Goal: Transaction & Acquisition: Purchase product/service

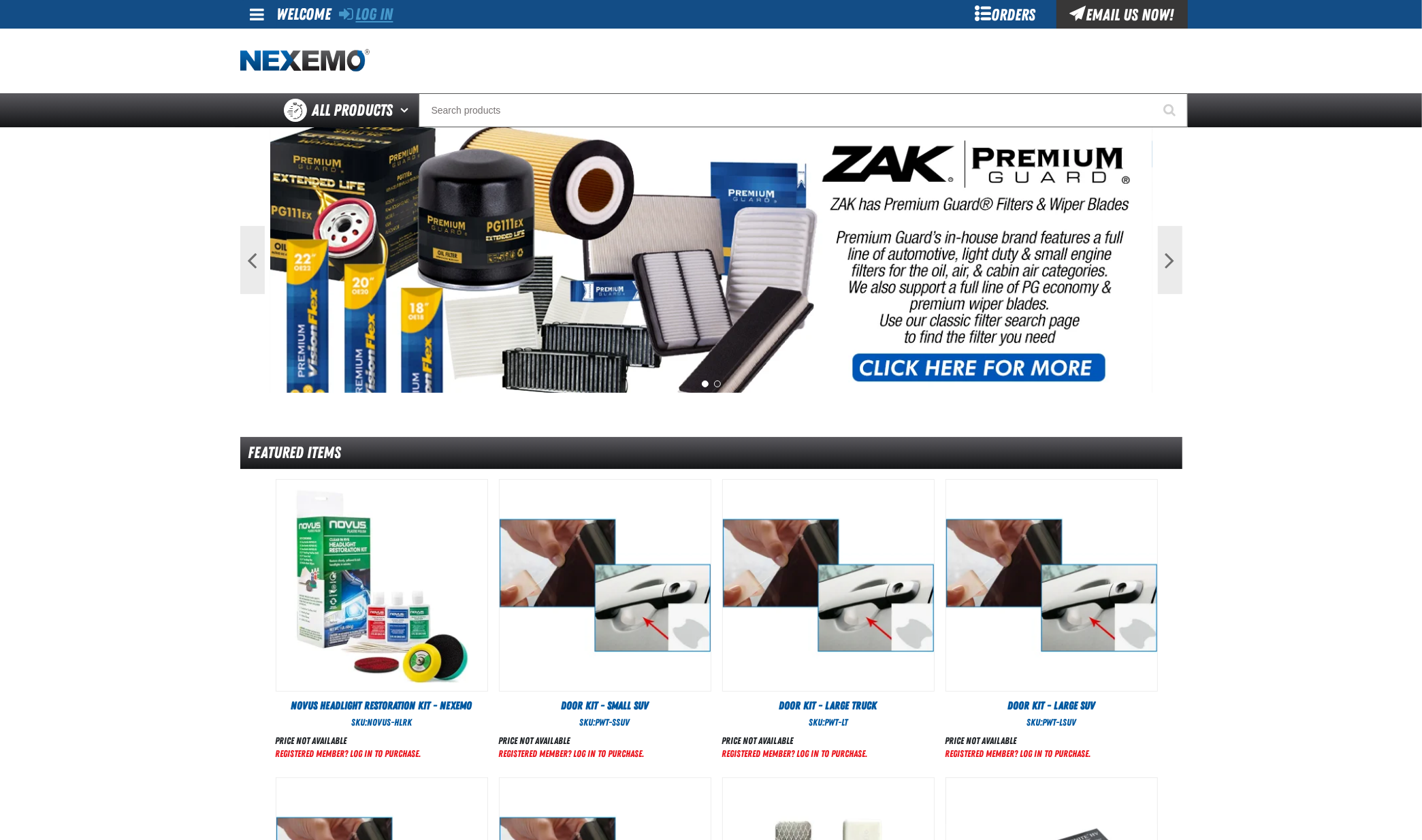
click at [377, 19] on link "Log In" at bounding box center [366, 14] width 53 height 19
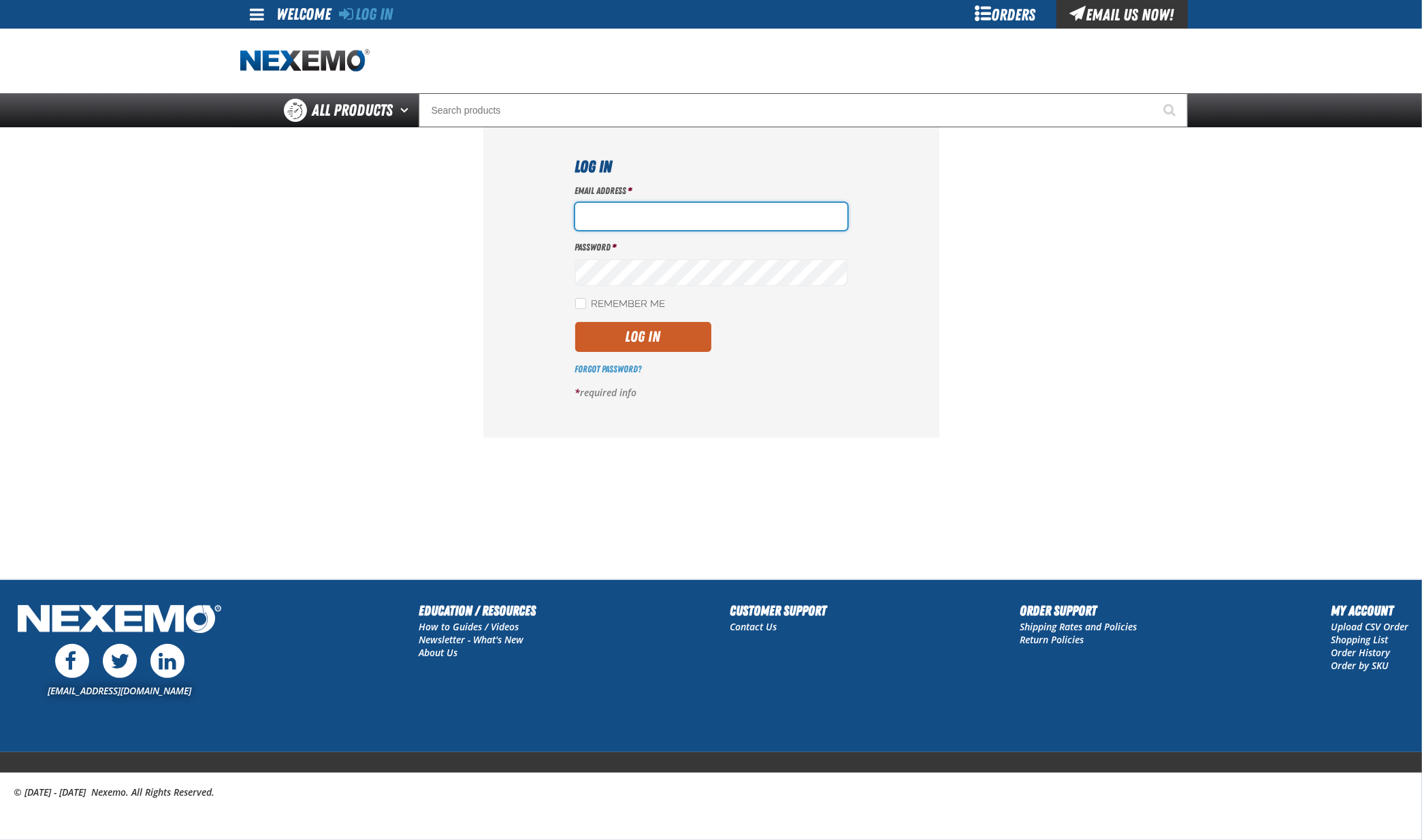
type input "hfernandez@tap-pr.com"
click at [652, 335] on button "Log In" at bounding box center [644, 337] width 136 height 30
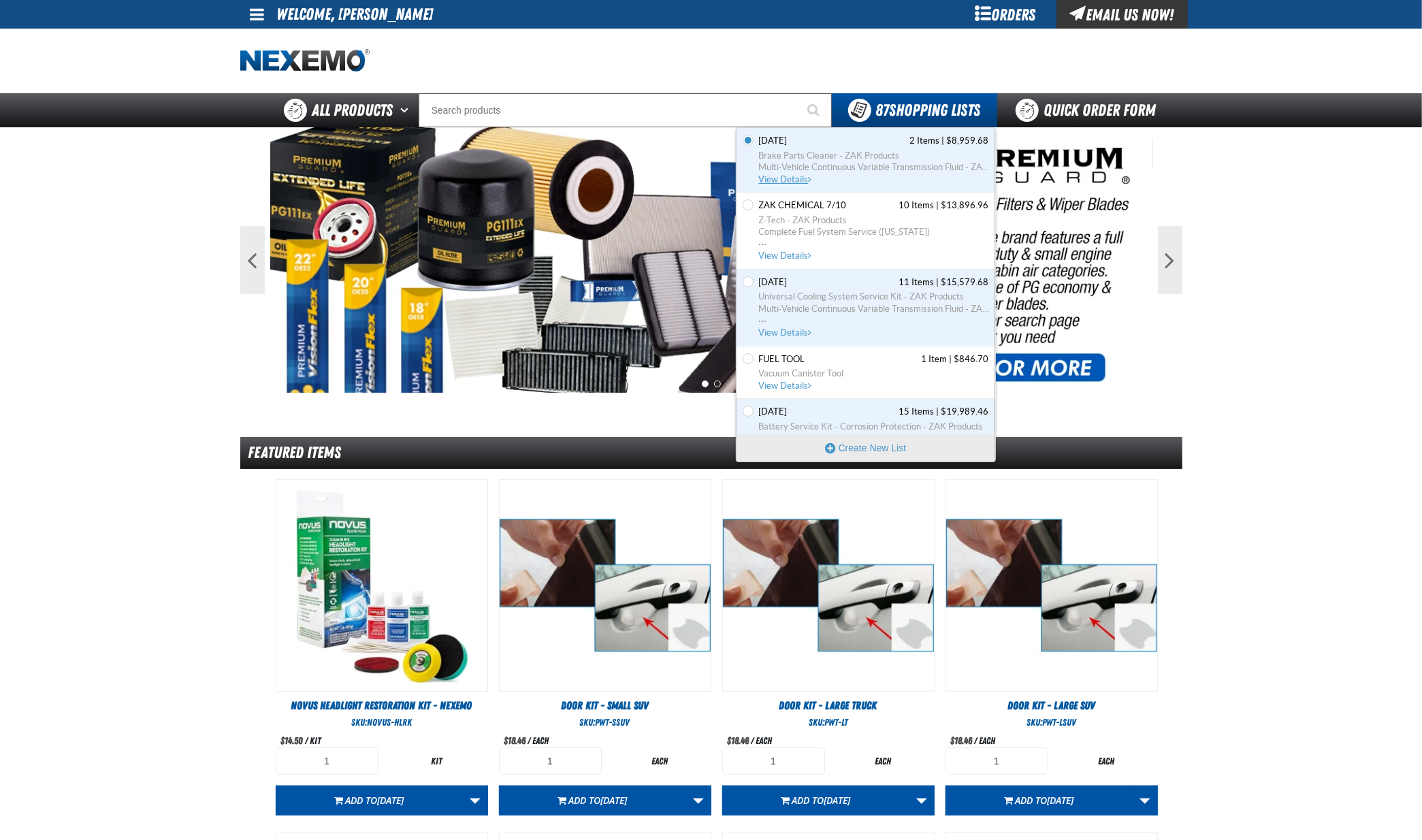
click at [793, 180] on span "View Details" at bounding box center [786, 179] width 55 height 10
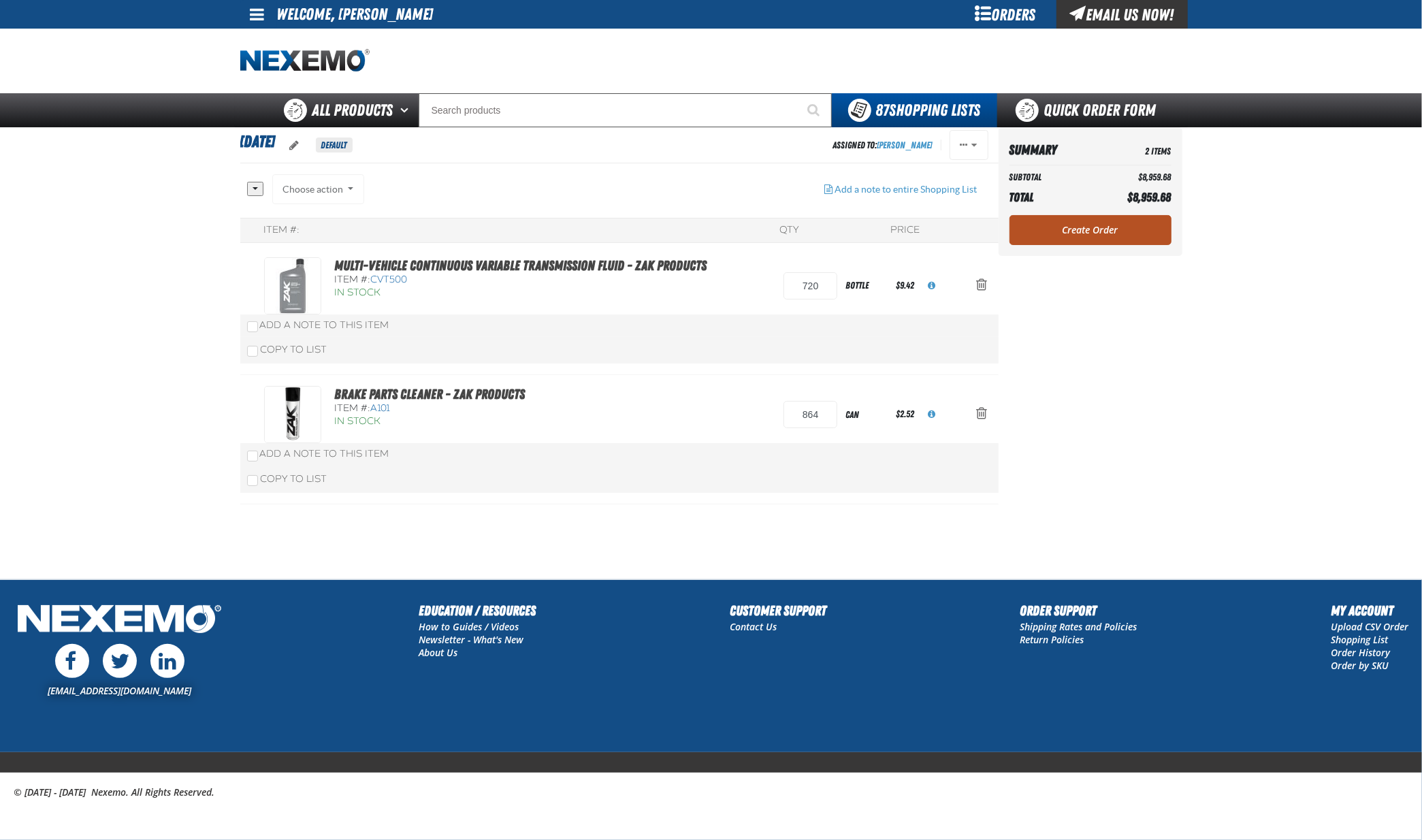
click at [1092, 235] on link "Create Order" at bounding box center [1090, 230] width 162 height 30
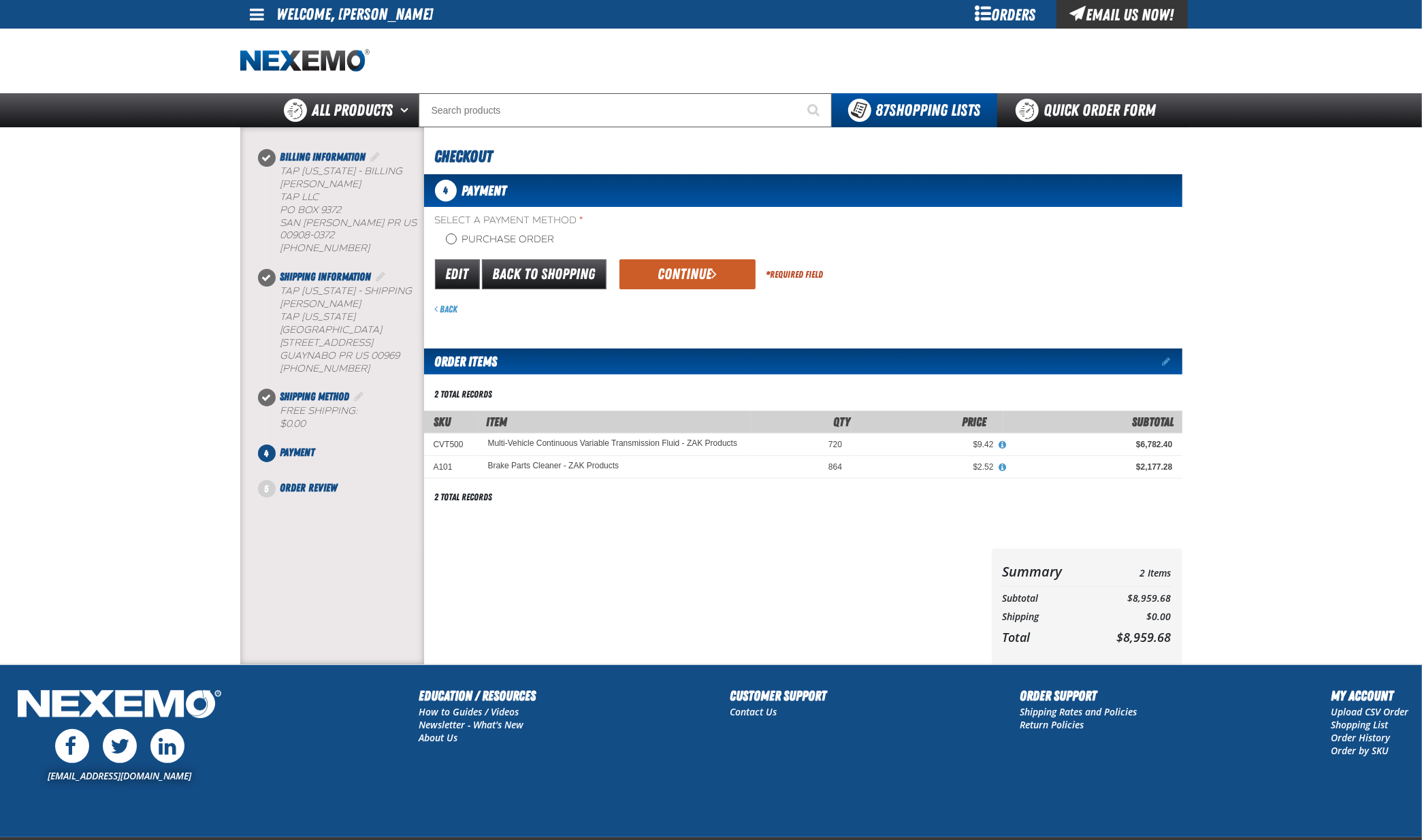
click at [450, 240] on input "Purchase Order" at bounding box center [450, 238] width 11 height 11
radio input "true"
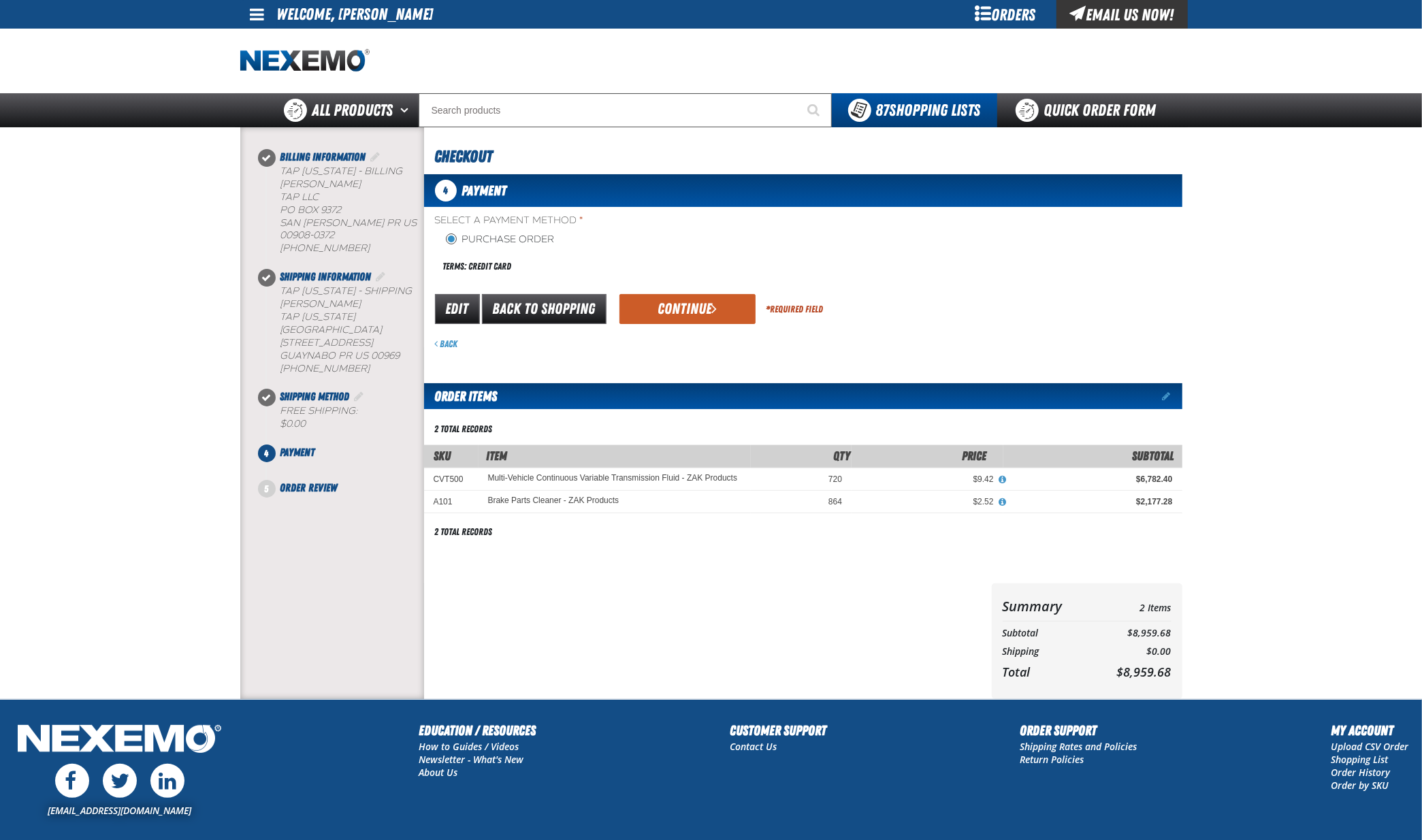
click at [450, 240] on input "Purchase Order" at bounding box center [450, 238] width 11 height 11
click at [452, 236] on input "Purchase Order" at bounding box center [450, 238] width 11 height 11
click at [672, 301] on button "Continue" at bounding box center [688, 309] width 136 height 30
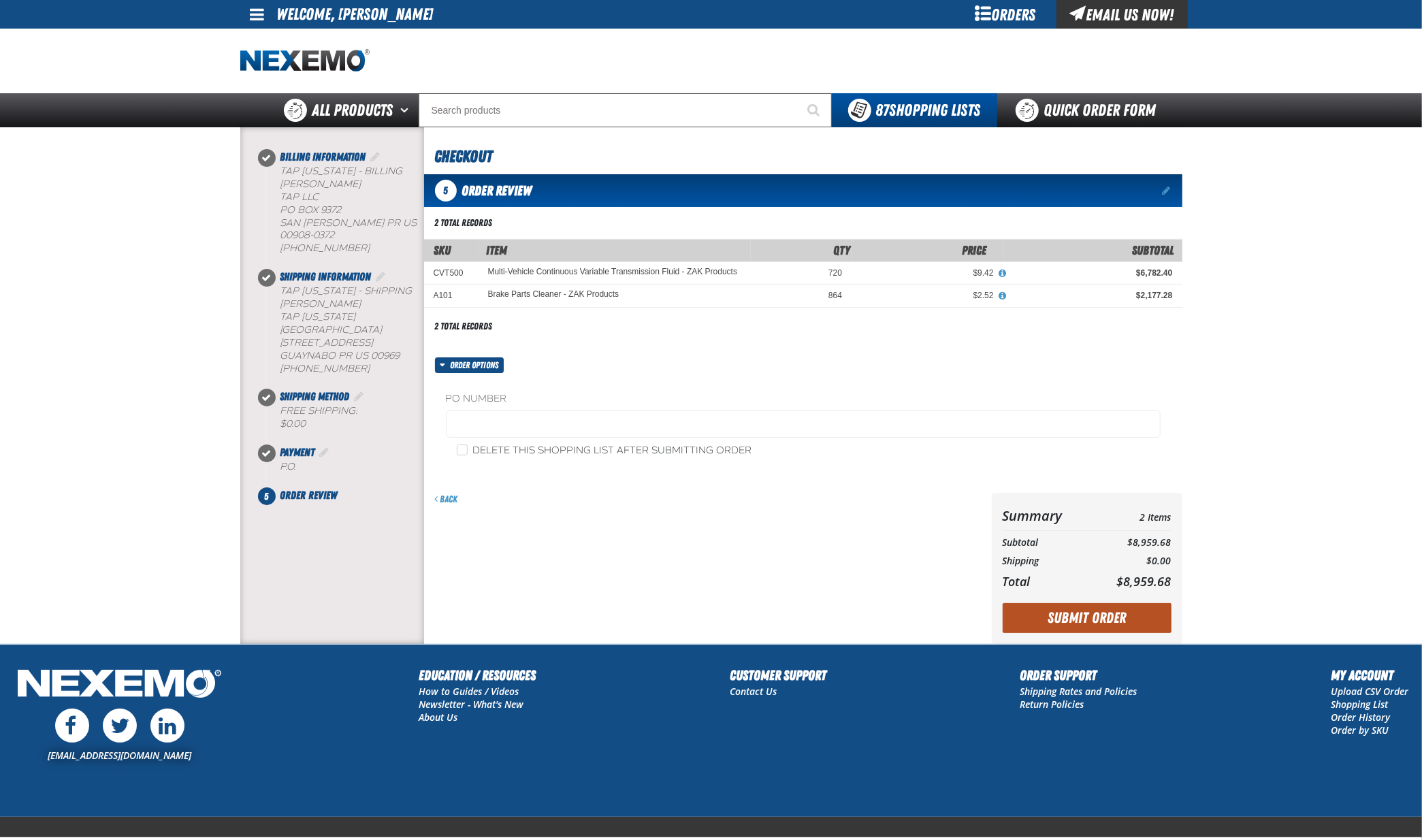
click at [1087, 616] on button "Submit Order" at bounding box center [1087, 618] width 169 height 30
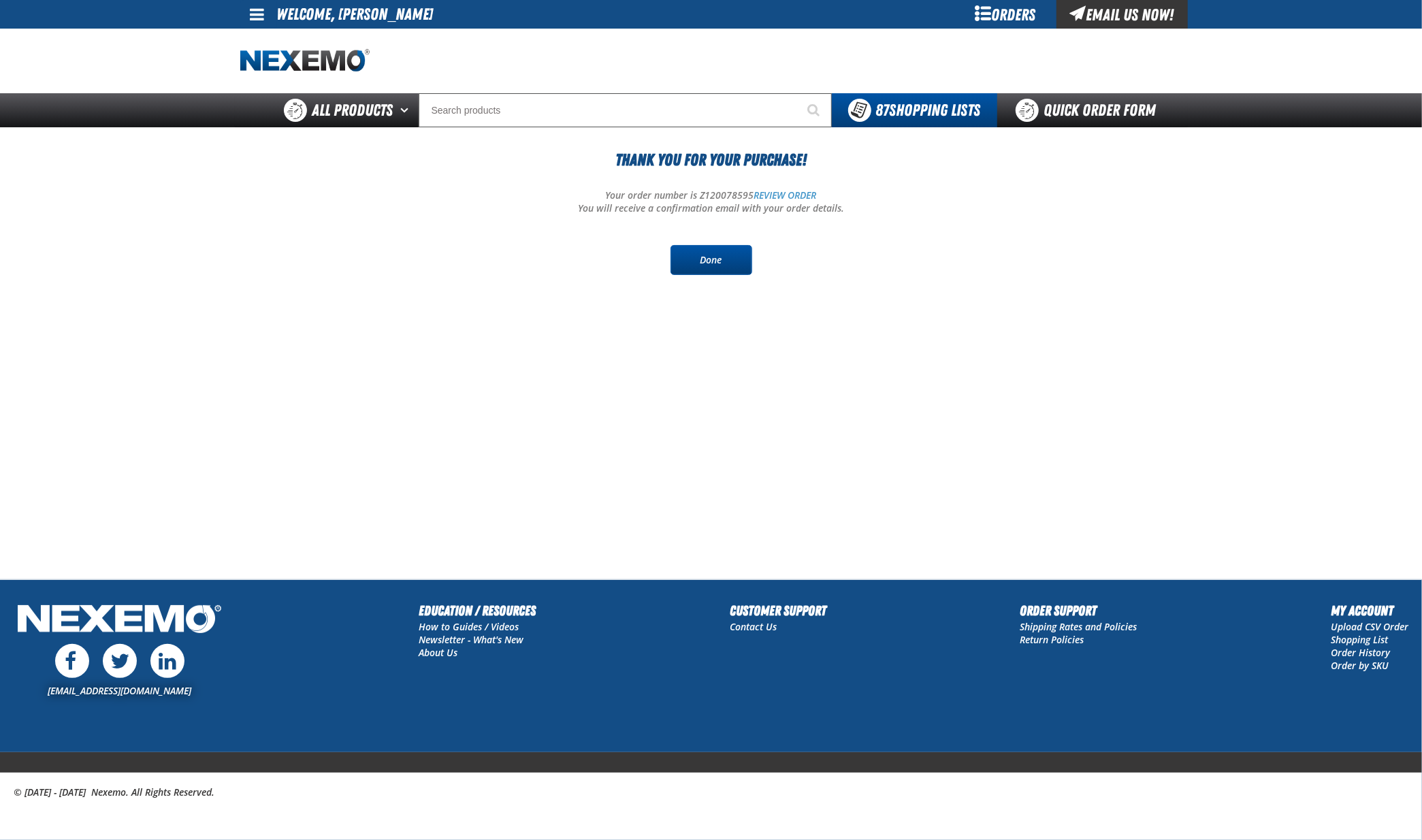
click at [718, 260] on link "Done" at bounding box center [711, 260] width 81 height 30
